Goal: Information Seeking & Learning: Learn about a topic

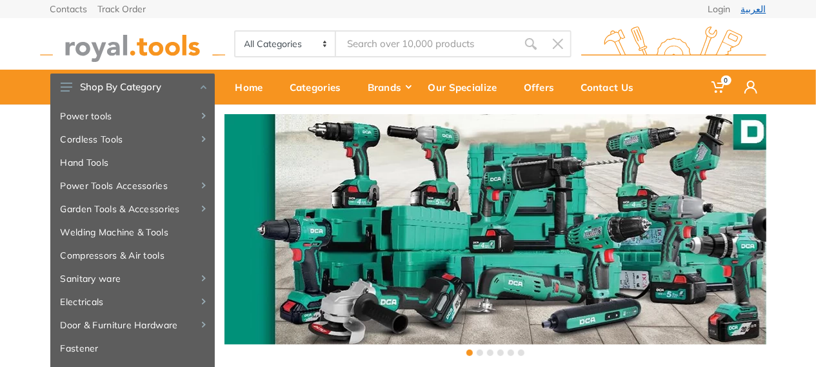
click at [753, 12] on link "العربية" at bounding box center [753, 9] width 25 height 9
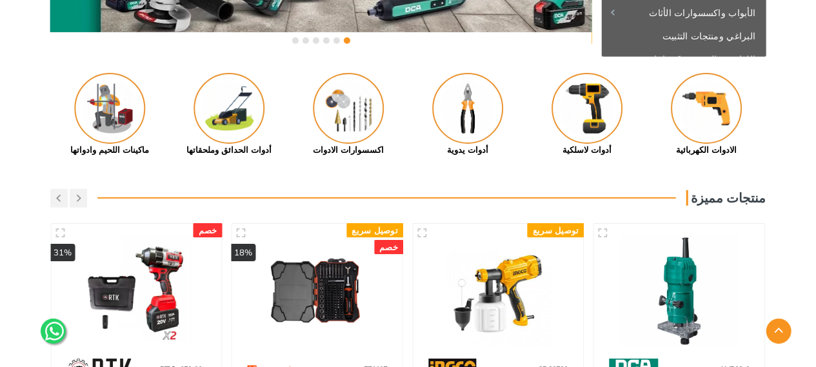
scroll to position [322, 0]
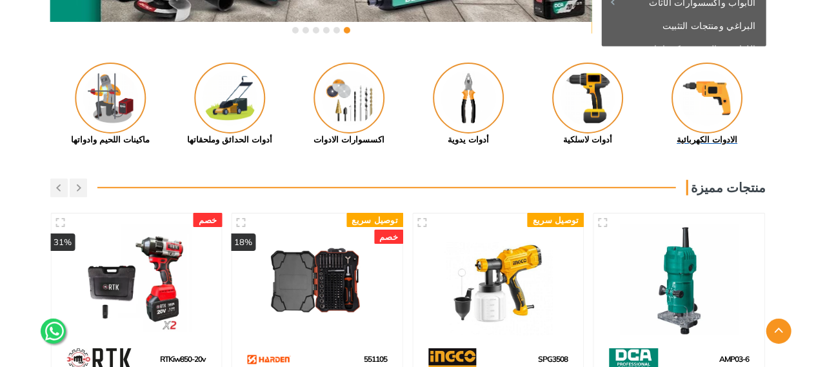
click at [707, 119] on img at bounding box center [706, 98] width 71 height 71
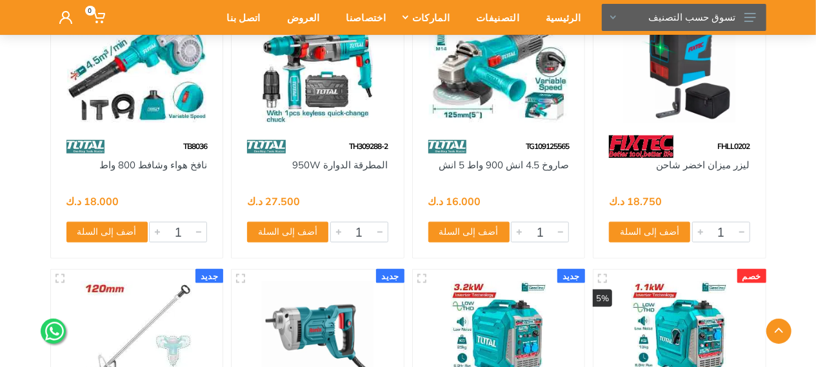
scroll to position [69174, 0]
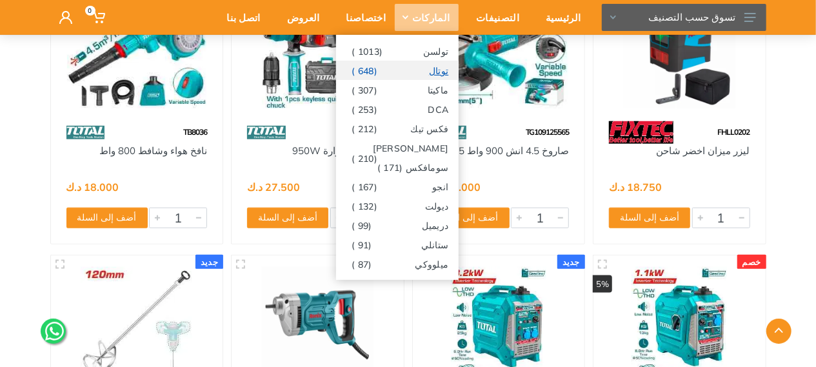
click at [444, 72] on link "توتال (648 )" at bounding box center [397, 70] width 122 height 19
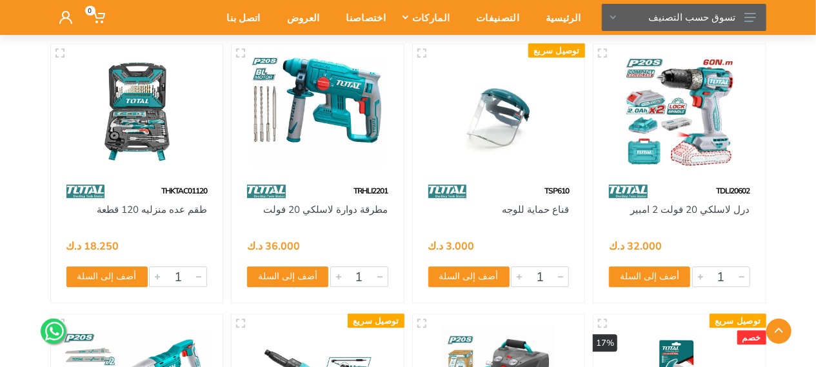
scroll to position [6447, 0]
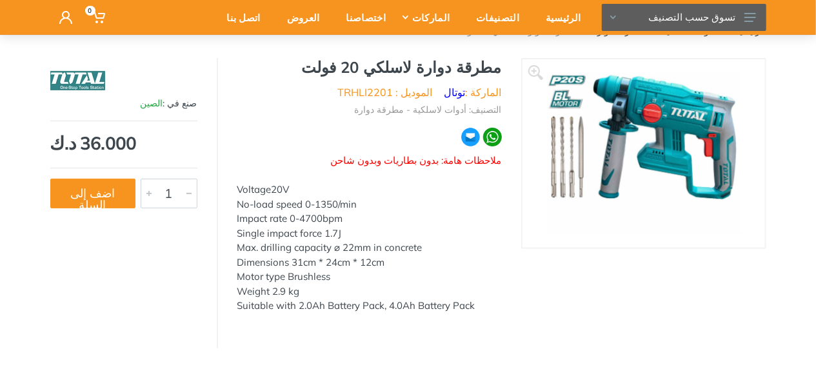
scroll to position [64, 0]
